Goal: Navigation & Orientation: Find specific page/section

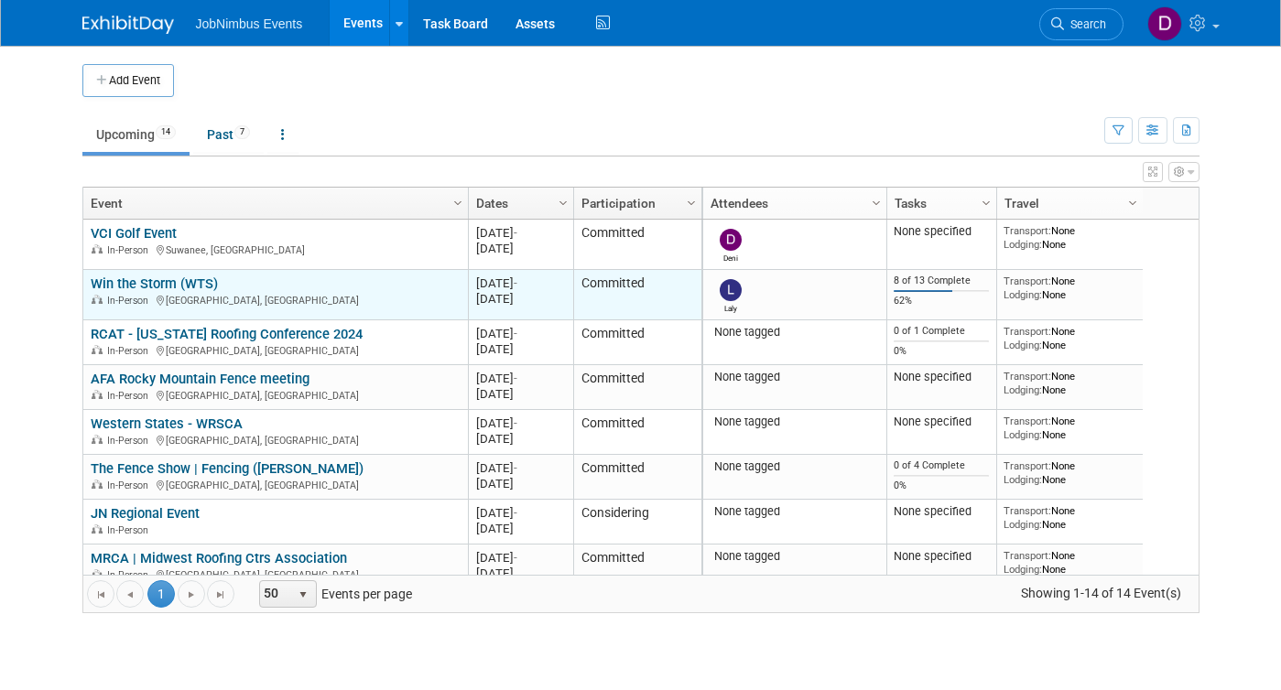
click at [204, 287] on link "Win the Storm (WTS)" at bounding box center [154, 284] width 127 height 16
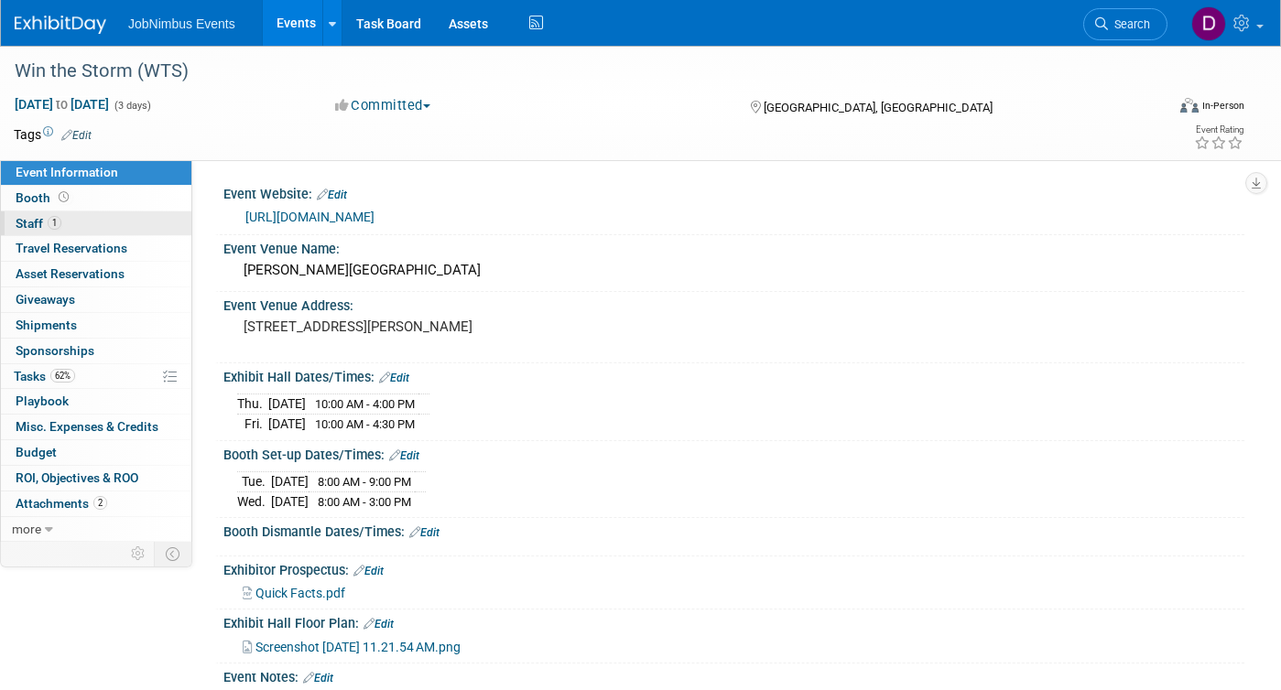
click at [33, 211] on link "1 Staff 1" at bounding box center [96, 223] width 190 height 25
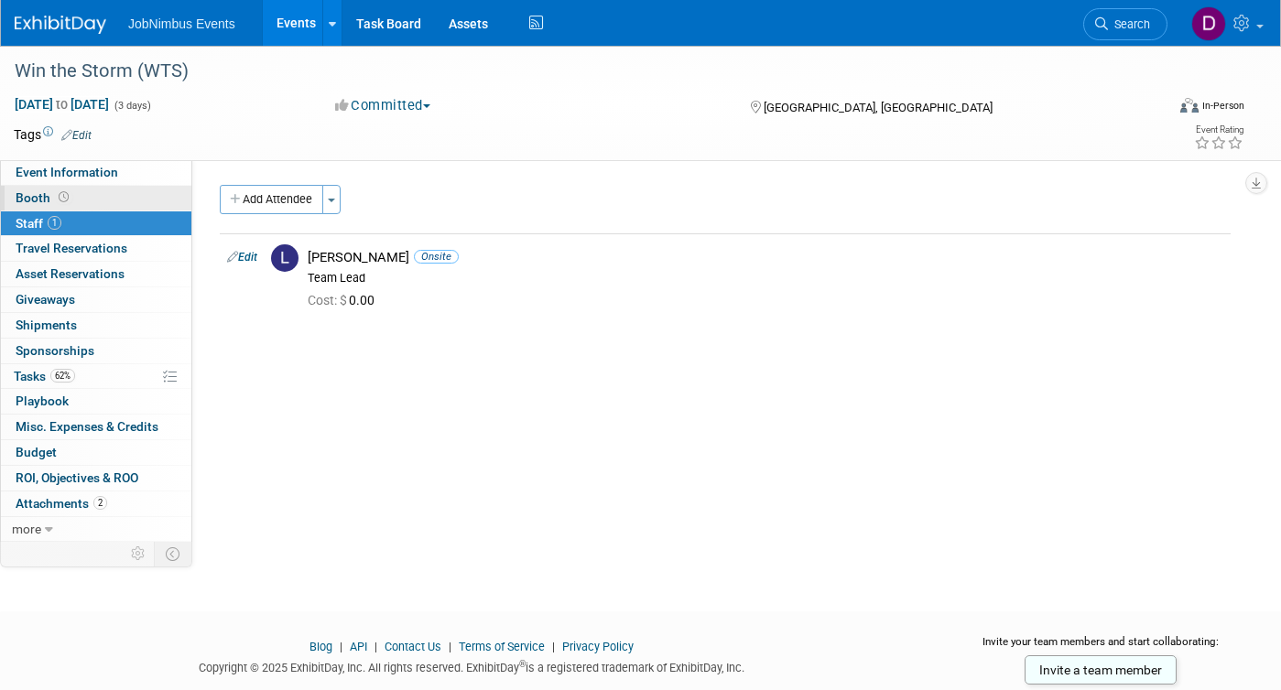
click at [33, 201] on span "Booth" at bounding box center [44, 197] width 57 height 15
